Goal: Use online tool/utility: Utilize a website feature to perform a specific function

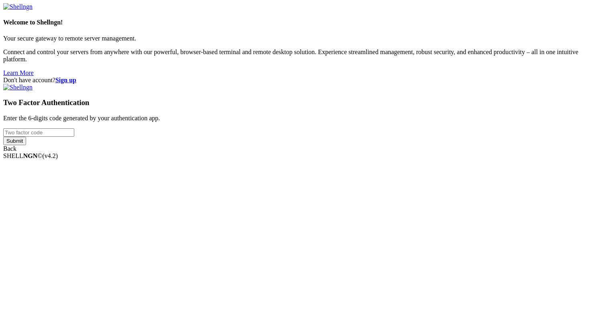
click at [74, 137] on input "number" at bounding box center [38, 132] width 71 height 8
type input "734675"
click at [26, 145] on input "Submit" at bounding box center [14, 141] width 23 height 8
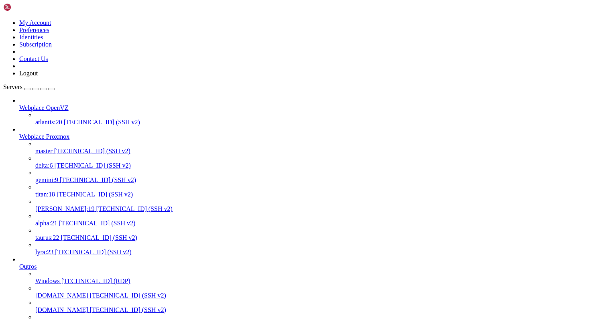
click at [65, 148] on span "[TECHNICAL_ID] (SSH v2)" at bounding box center [92, 151] width 76 height 7
